Goal: Communication & Community: Answer question/provide support

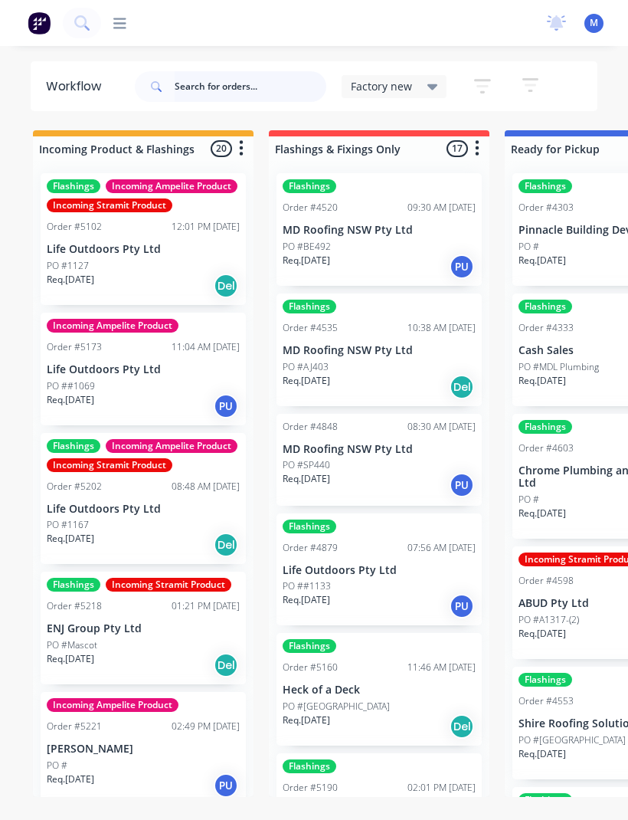
click at [231, 80] on input "text" at bounding box center [251, 86] width 152 height 31
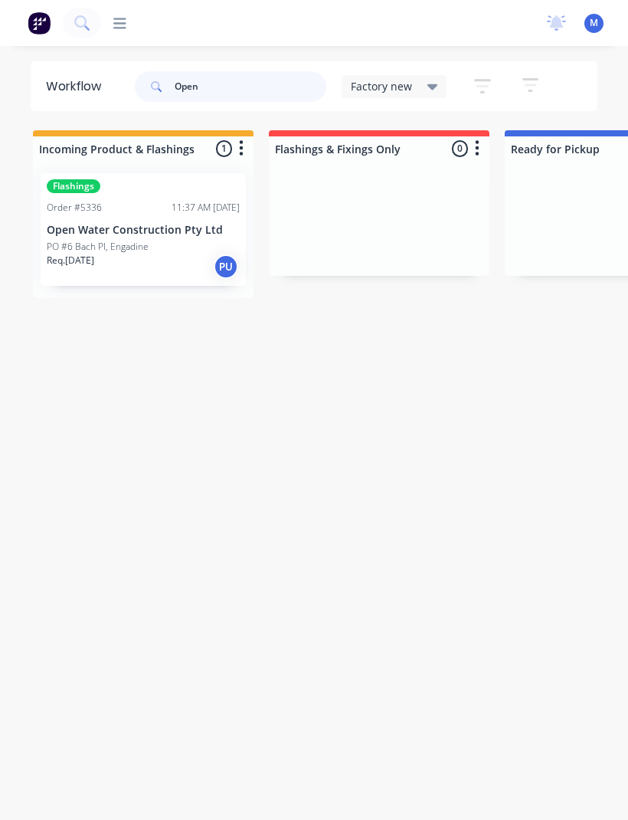
type input "Open"
click at [153, 240] on div "PO #6 Bach Pl, Engadine" at bounding box center [143, 247] width 193 height 14
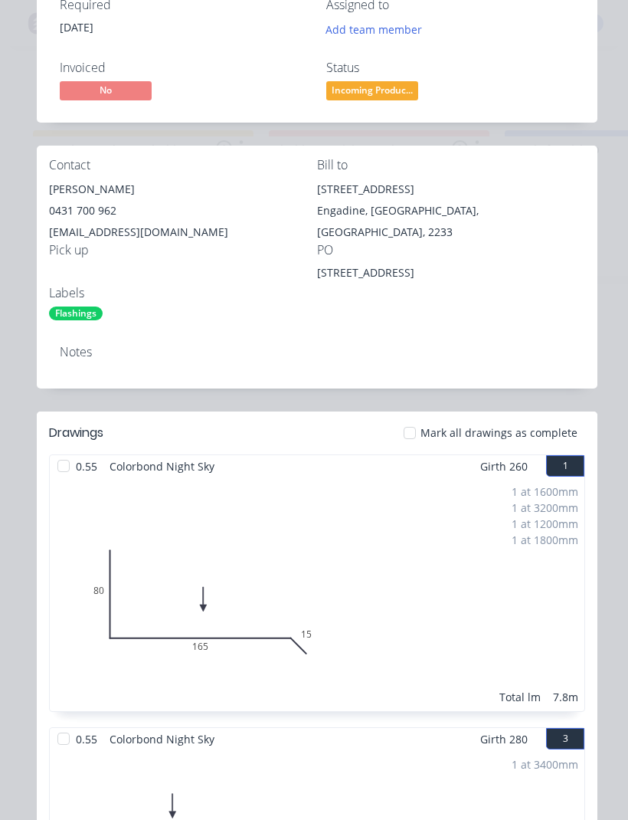
scroll to position [175, 0]
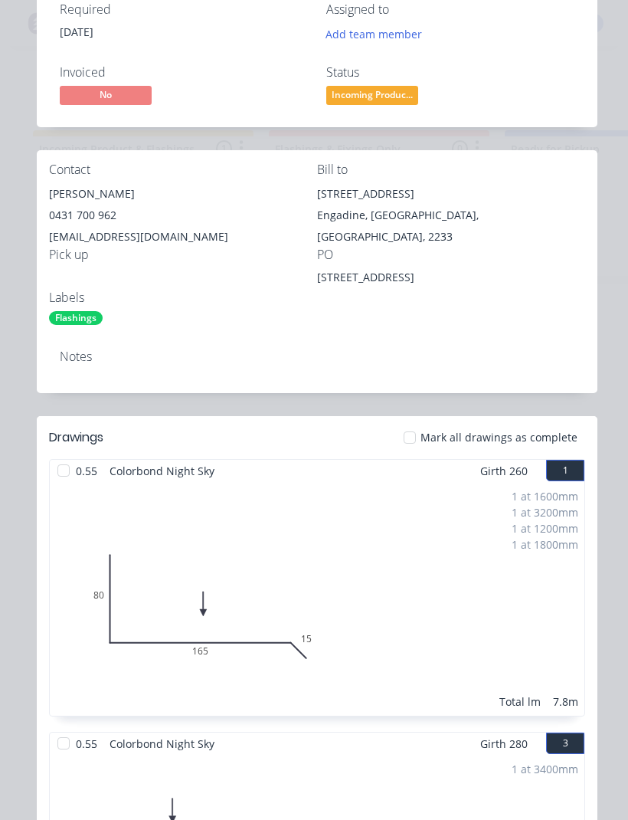
click at [423, 437] on div at bounding box center [410, 437] width 31 height 31
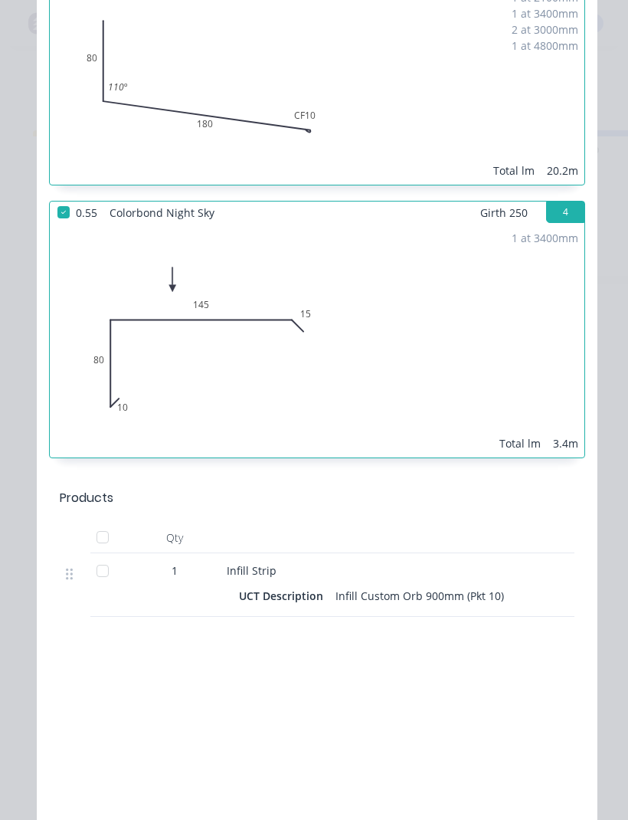
scroll to position [1255, 0]
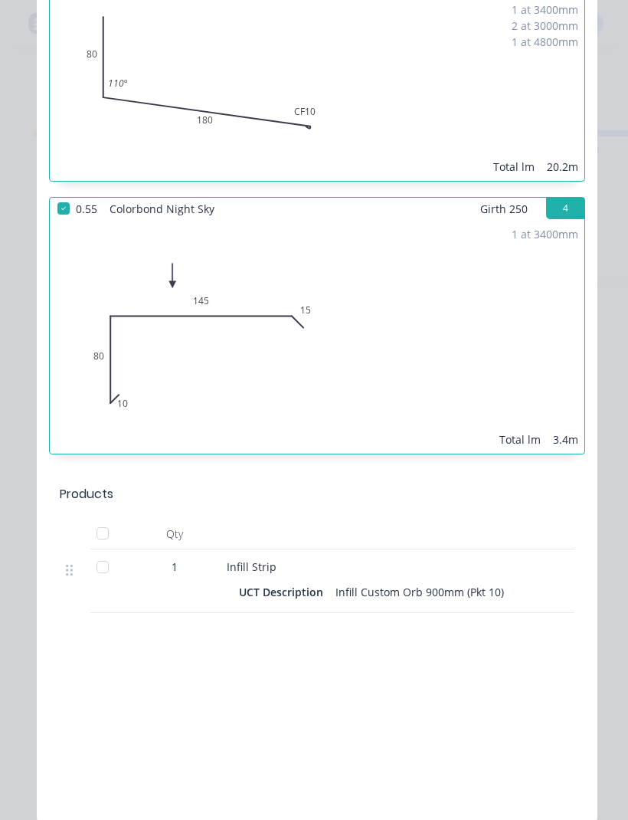
click at [98, 571] on div at bounding box center [102, 567] width 31 height 31
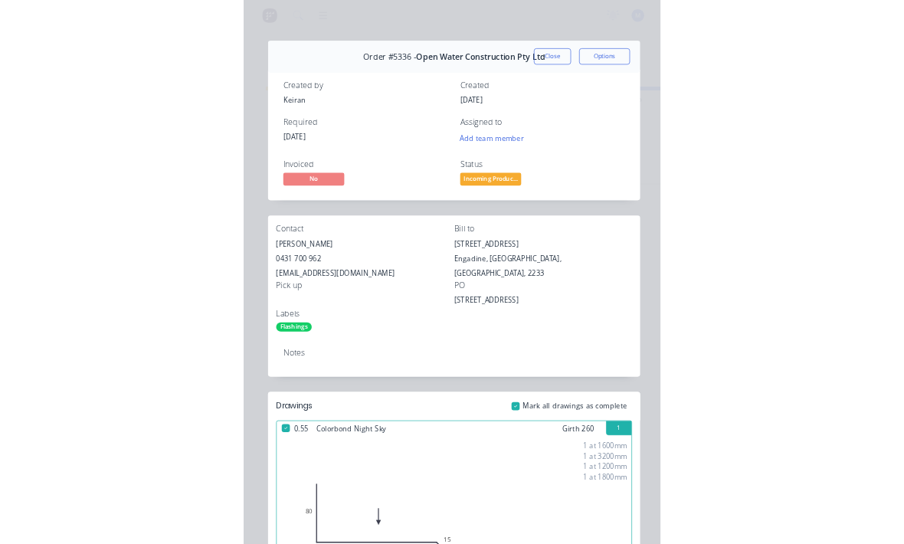
scroll to position [0, 0]
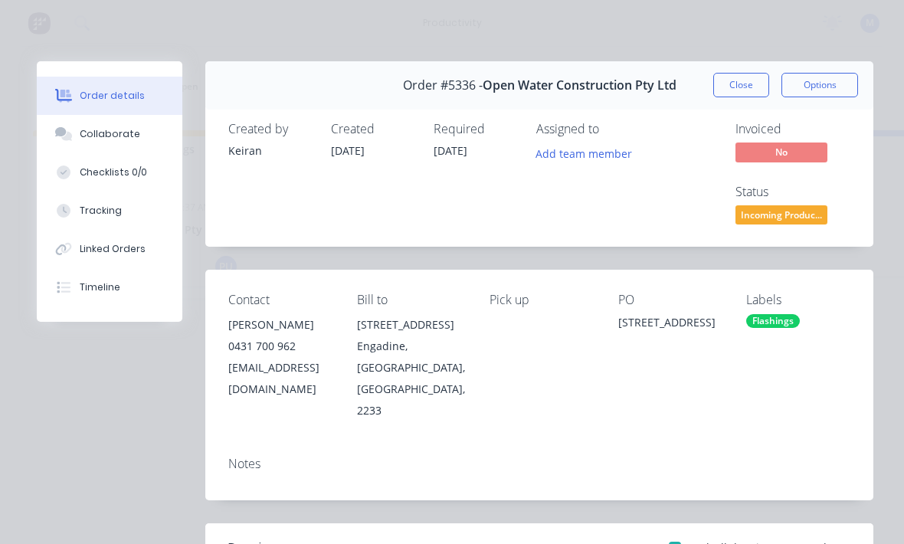
click at [99, 128] on div "Collaborate" at bounding box center [110, 134] width 61 height 14
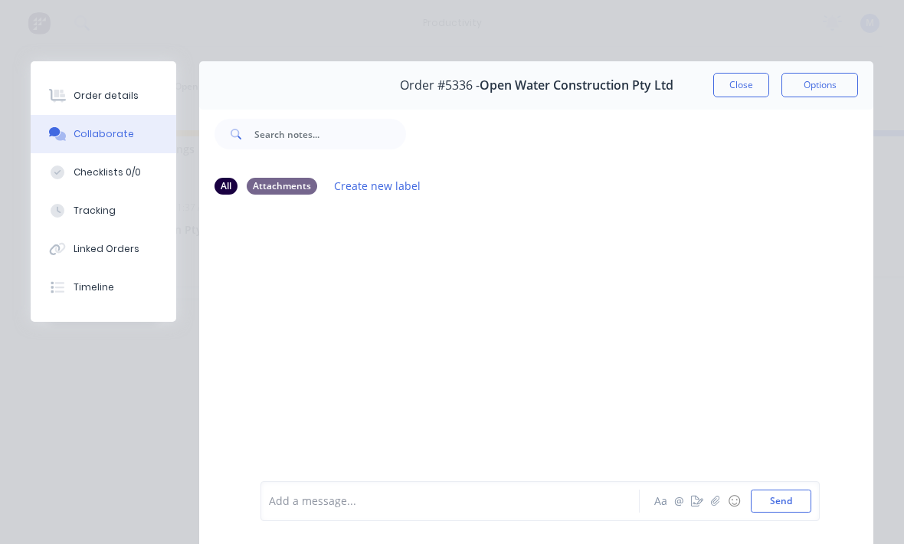
click at [628, 502] on icon "button" at bounding box center [715, 501] width 8 height 10
click at [628, 500] on button "@" at bounding box center [679, 501] width 18 height 18
click at [597, 501] on div at bounding box center [454, 502] width 369 height 16
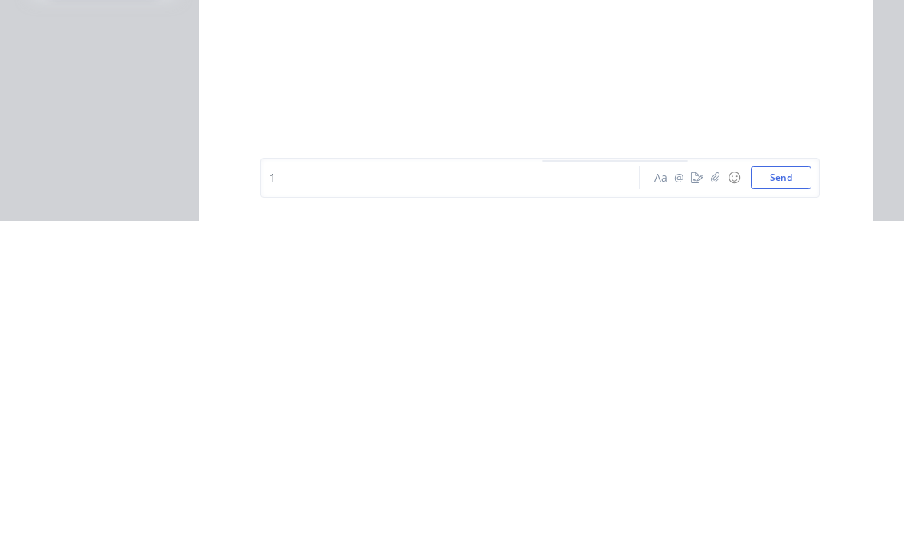
scroll to position [20, 2]
click at [294, 494] on span "100 25mm Night sky" at bounding box center [322, 501] width 104 height 15
click at [437, 494] on div "100x25mm Night sky" at bounding box center [454, 502] width 369 height 16
click at [628, 490] on button "Send" at bounding box center [781, 501] width 61 height 23
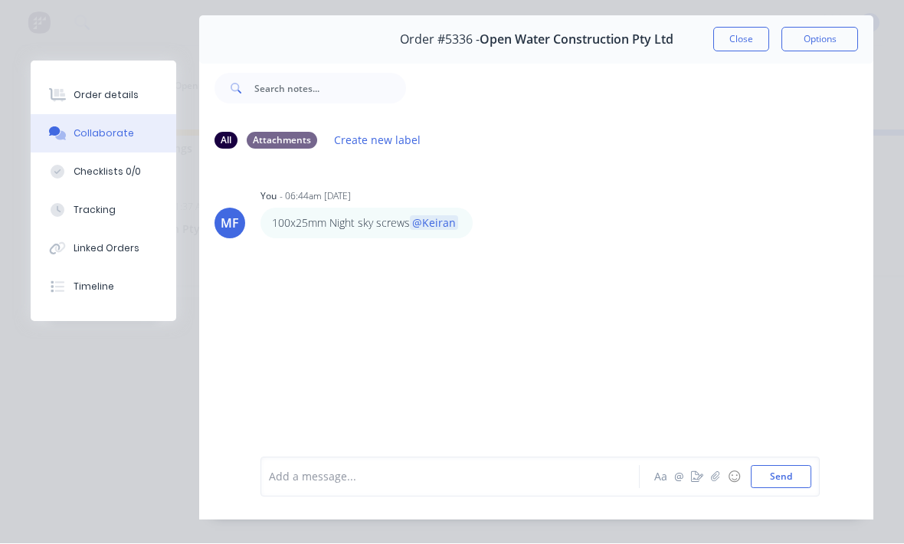
scroll to position [46, 0]
click at [628, 43] on button "Close" at bounding box center [742, 39] width 56 height 25
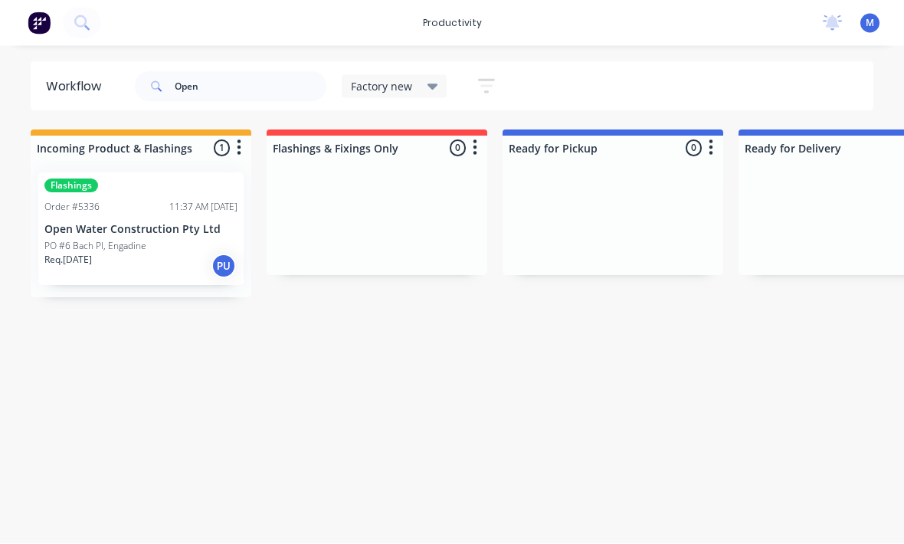
click at [181, 199] on div "Flashings Order #5336 11:37 AM [DATE] Open Water Construction Pty Ltd [GEOGRAPH…" at bounding box center [140, 229] width 205 height 113
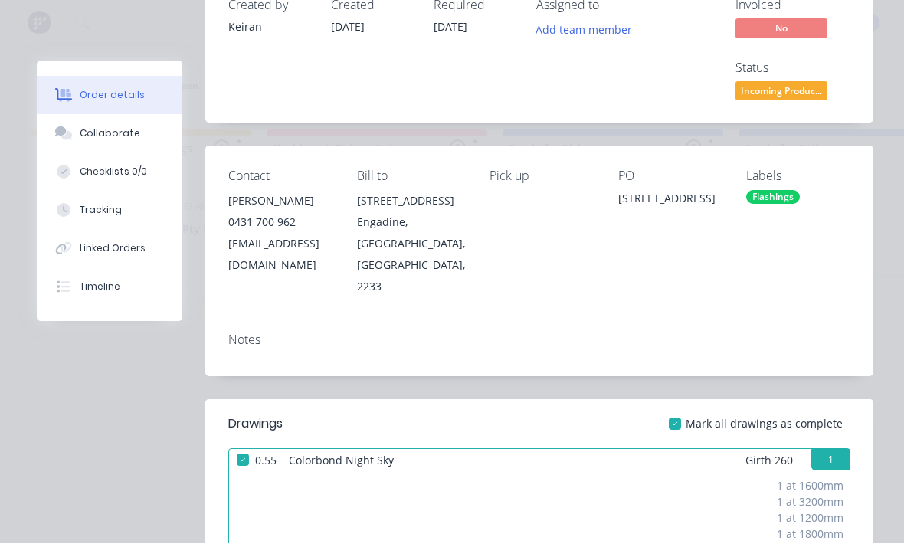
scroll to position [134, 0]
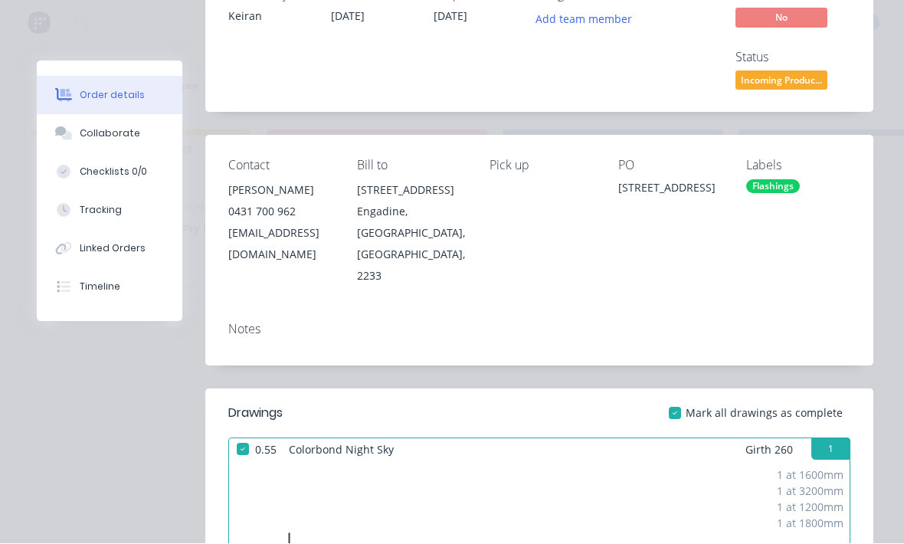
click at [628, 74] on span "Incoming Produc..." at bounding box center [782, 80] width 92 height 19
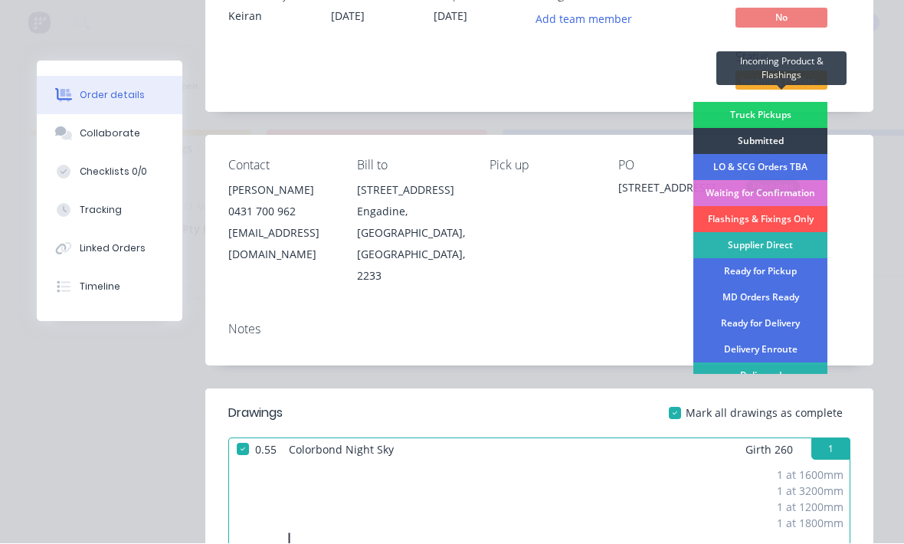
click at [628, 395] on div "Picked Up" at bounding box center [761, 402] width 134 height 26
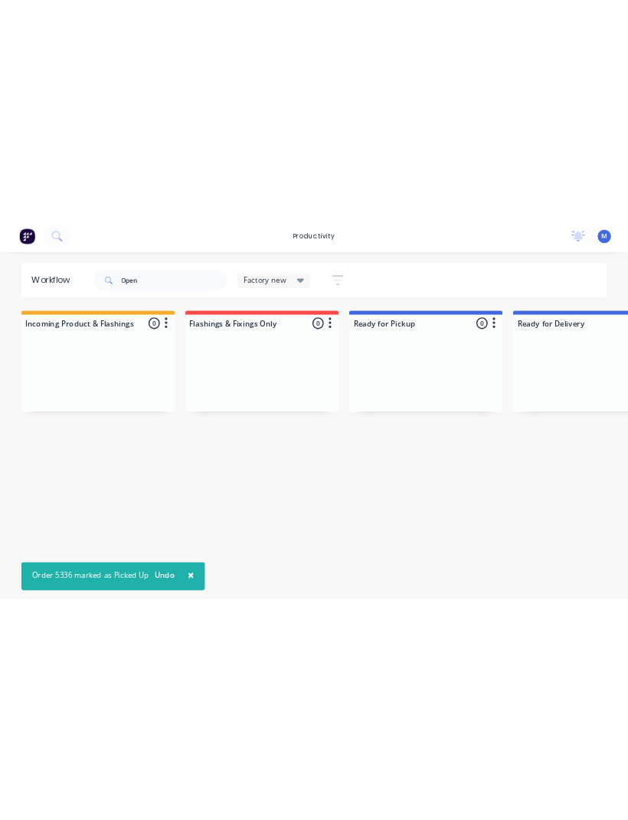
scroll to position [0, 0]
